Goal: Task Accomplishment & Management: Manage account settings

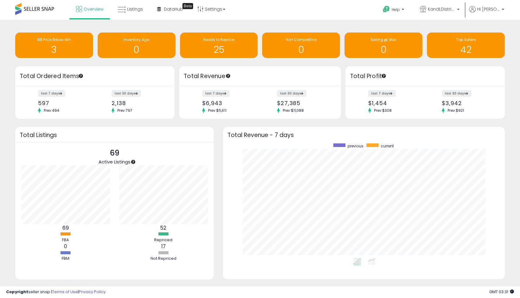
scroll to position [115, 270]
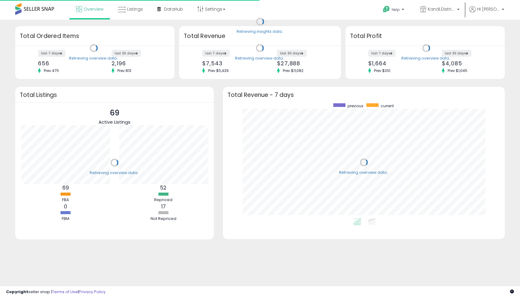
scroll to position [115, 270]
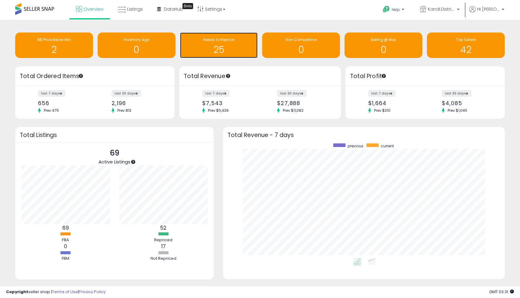
click at [238, 51] on h1 "25" at bounding box center [219, 50] width 72 height 10
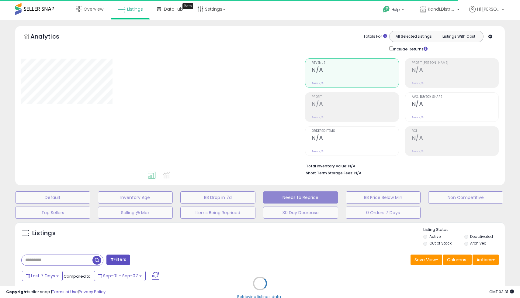
select select "**"
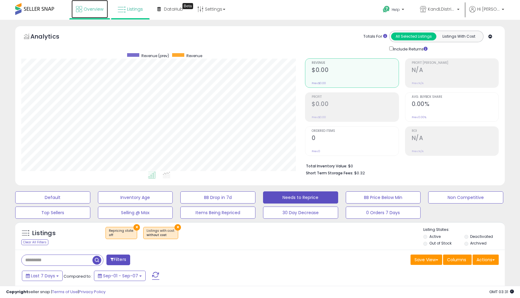
click at [91, 12] on link "Overview" at bounding box center [89, 9] width 36 height 18
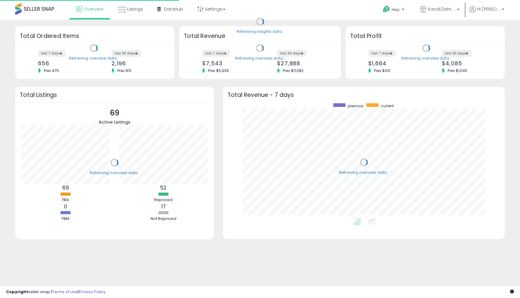
scroll to position [115, 270]
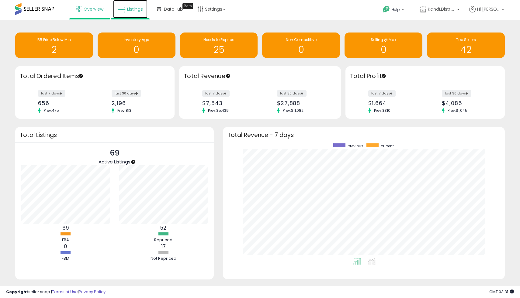
click at [131, 3] on link "Listings" at bounding box center [130, 9] width 34 height 18
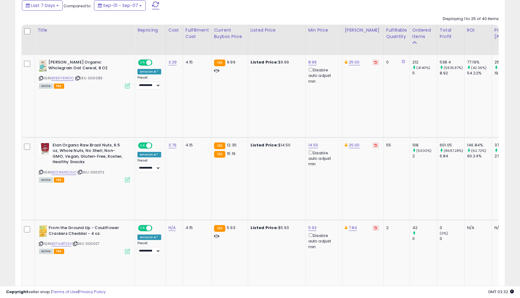
scroll to position [267, 0]
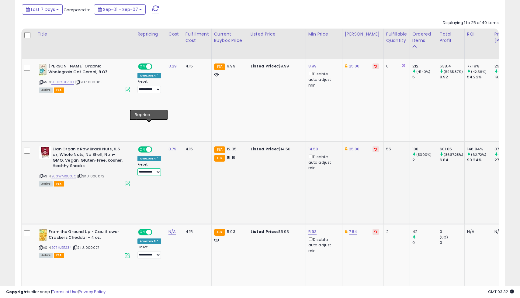
click at [155, 168] on select "**********" at bounding box center [148, 172] width 23 height 8
click at [246, 141] on td "FBA 12.35 FBA 15.19" at bounding box center [229, 182] width 36 height 83
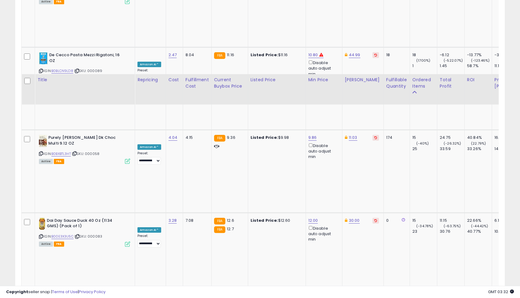
scroll to position [1146, 0]
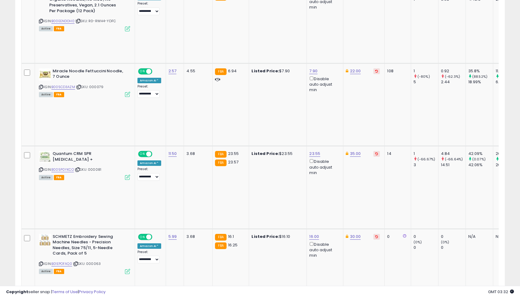
scroll to position [783, 0]
